Goal: Navigation & Orientation: Understand site structure

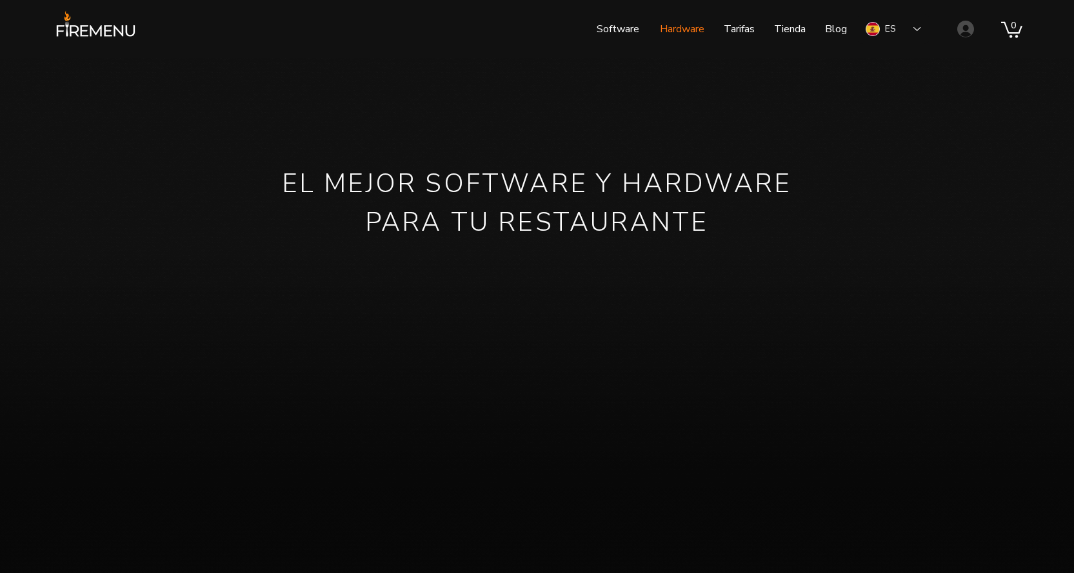
click at [682, 29] on p "Hardware" at bounding box center [681, 29] width 57 height 32
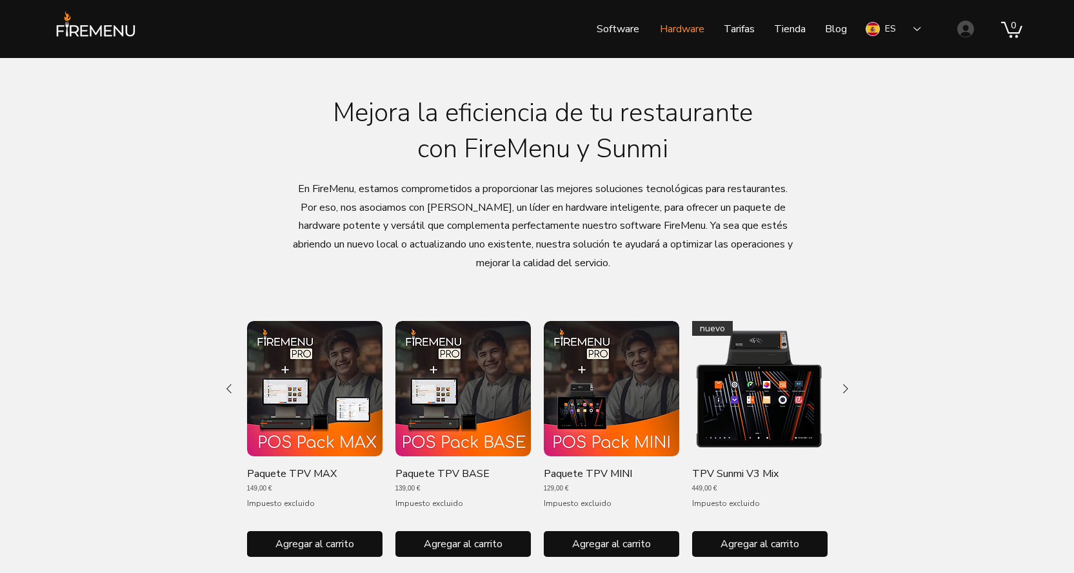
scroll to position [258, 0]
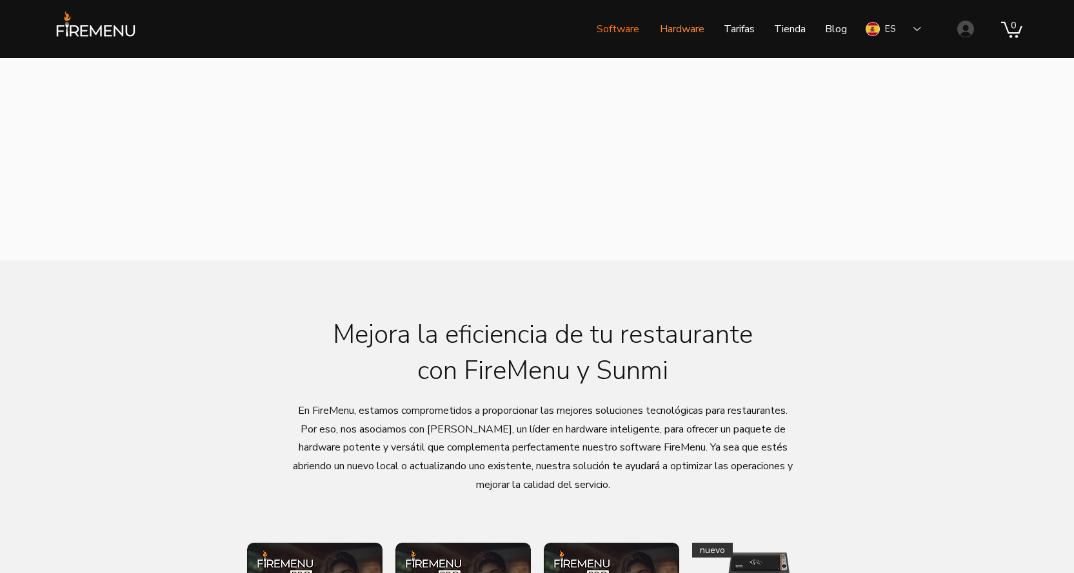
click at [624, 30] on p "Software" at bounding box center [617, 29] width 55 height 32
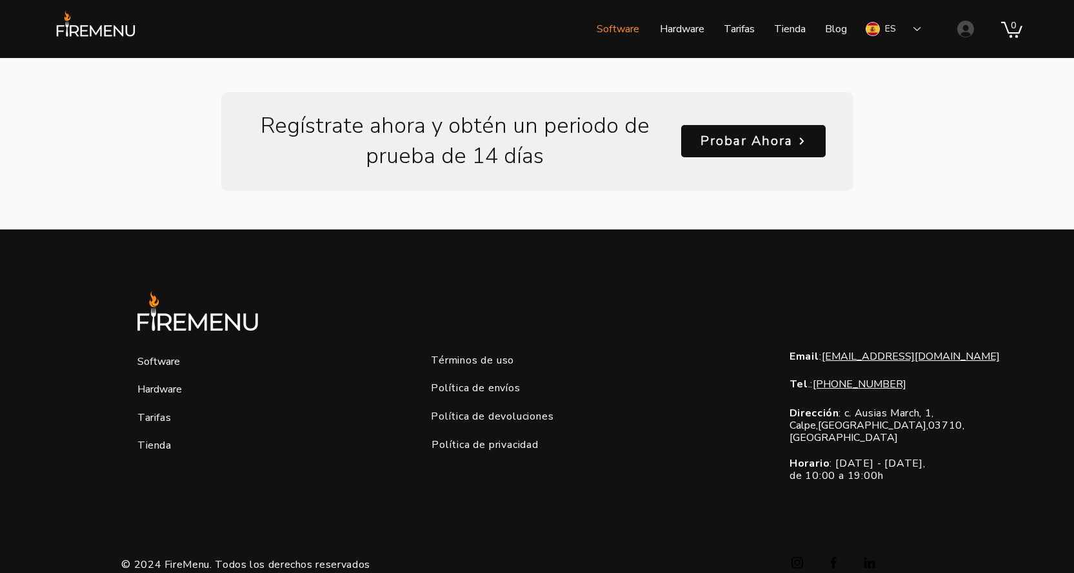
scroll to position [1857, 0]
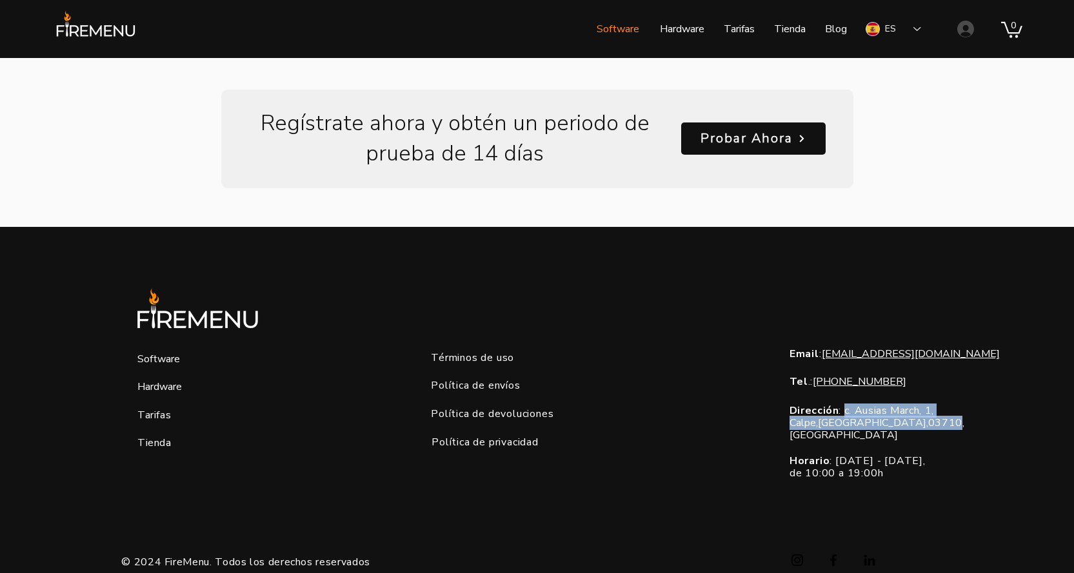
drag, startPoint x: 845, startPoint y: 389, endPoint x: 899, endPoint y: 399, distance: 54.4
click at [899, 404] on span "Dirección : c. [STREET_ADDRESS]" at bounding box center [877, 423] width 175 height 39
copy span "c. [STREET_ADDRESS]"
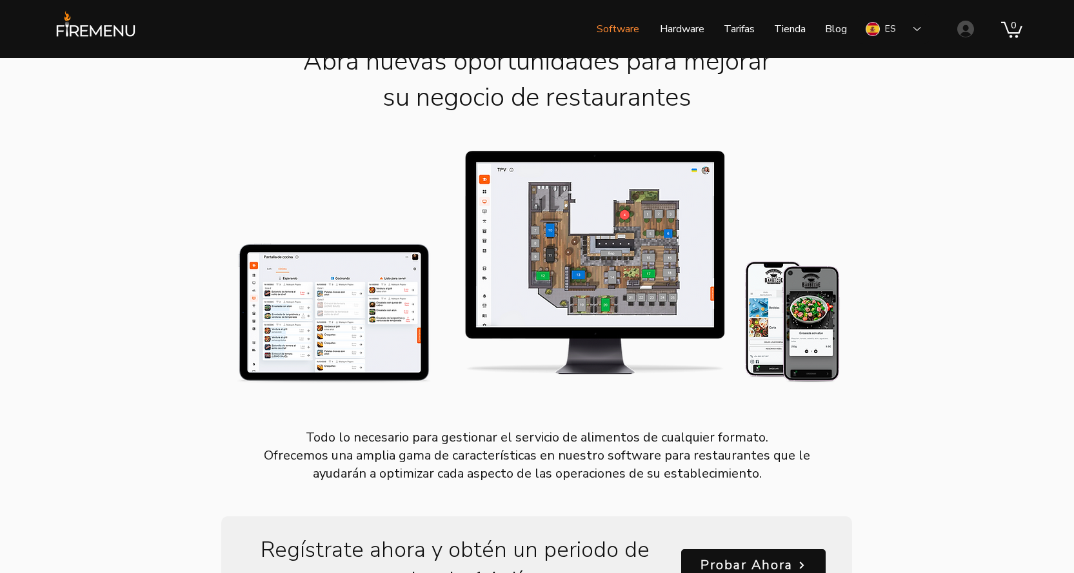
scroll to position [0, 0]
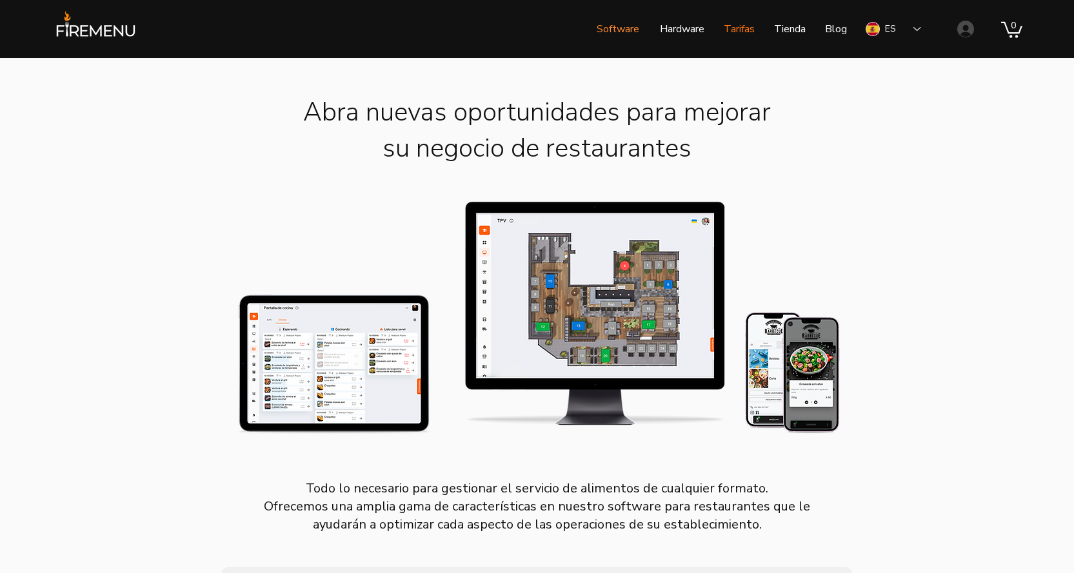
click at [751, 26] on p "Tarifas" at bounding box center [739, 29] width 44 height 32
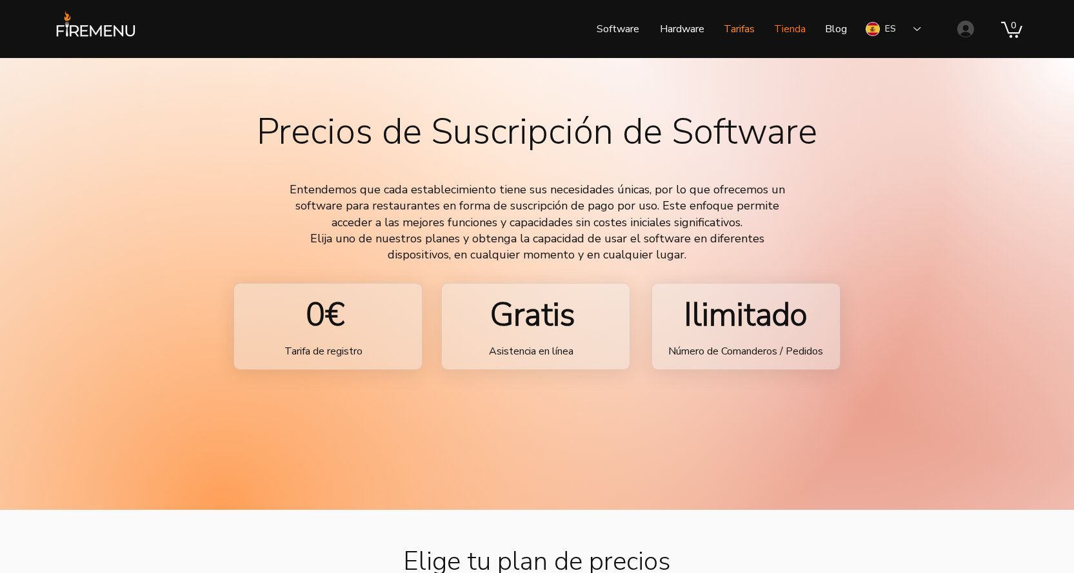
click at [790, 37] on p "Tienda" at bounding box center [790, 29] width 45 height 32
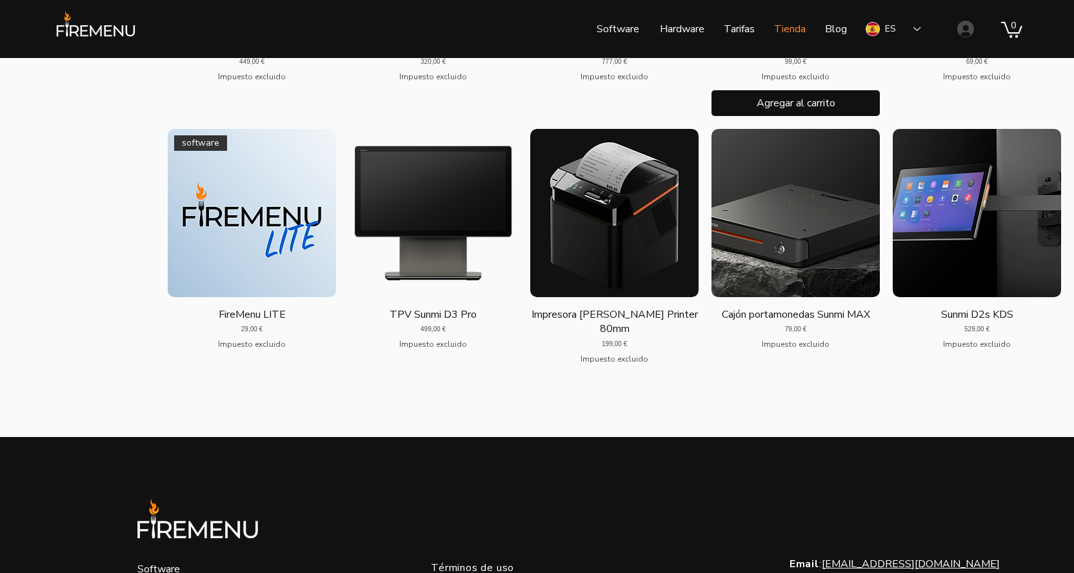
scroll to position [774, 0]
